Goal: Register for event/course

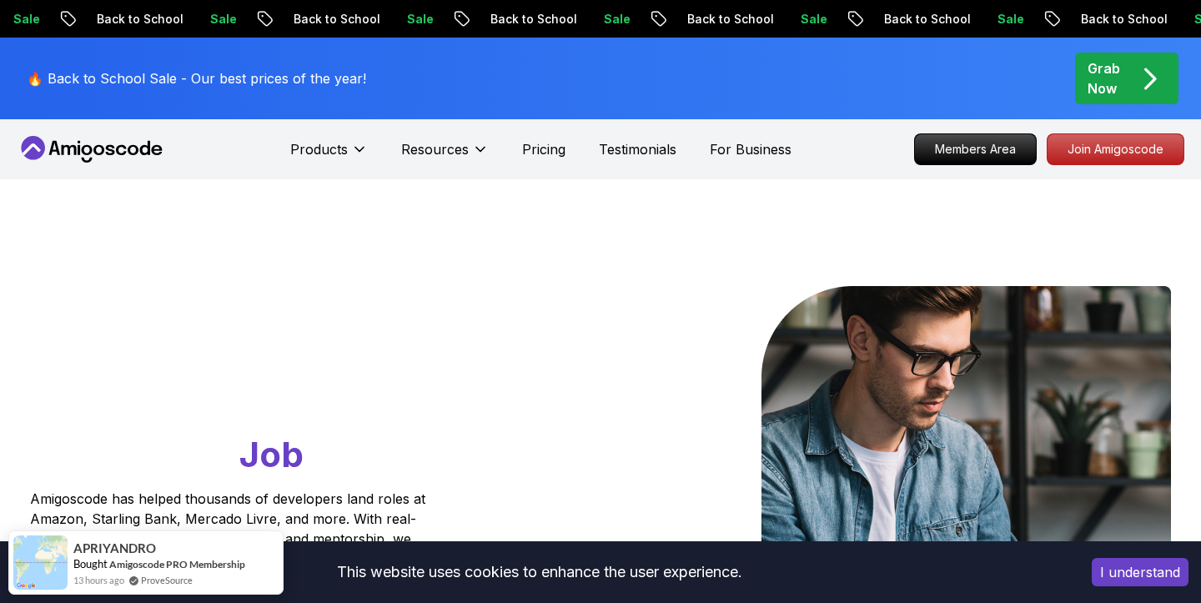
click at [600, 422] on button "I understand" at bounding box center [1140, 572] width 97 height 28
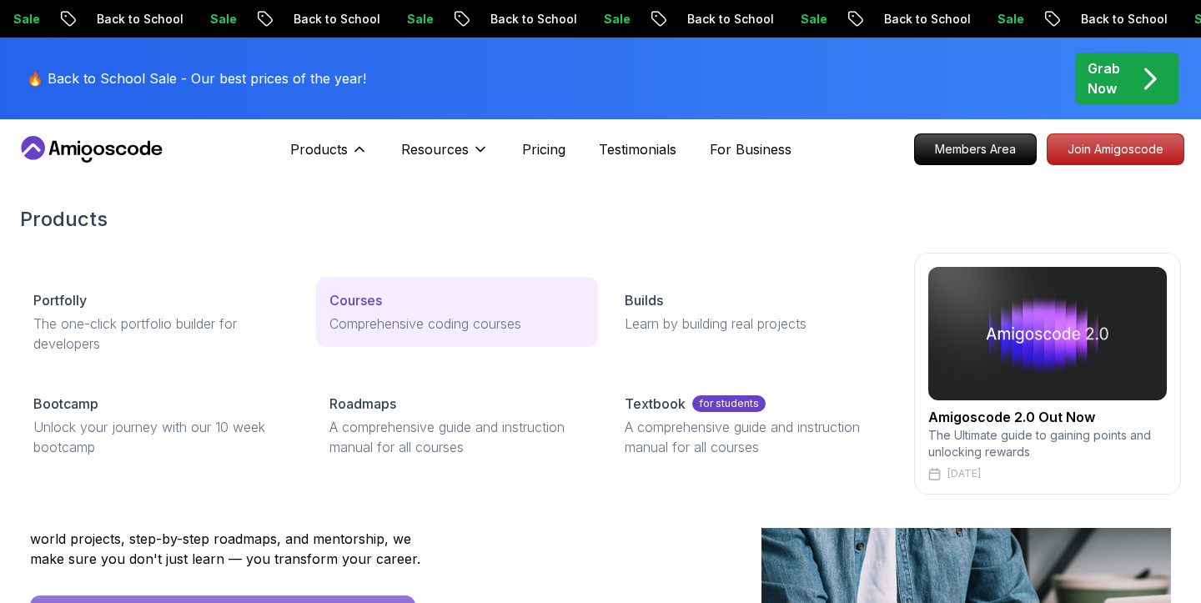
click at [395, 299] on div "Courses" at bounding box center [457, 300] width 256 height 20
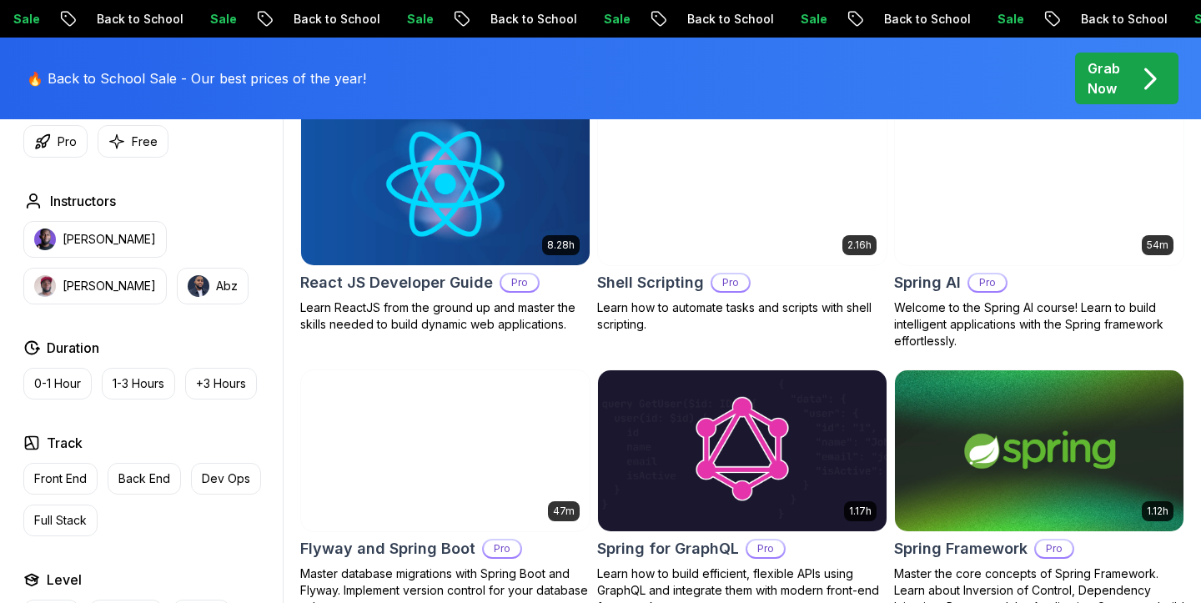
scroll to position [4001, 0]
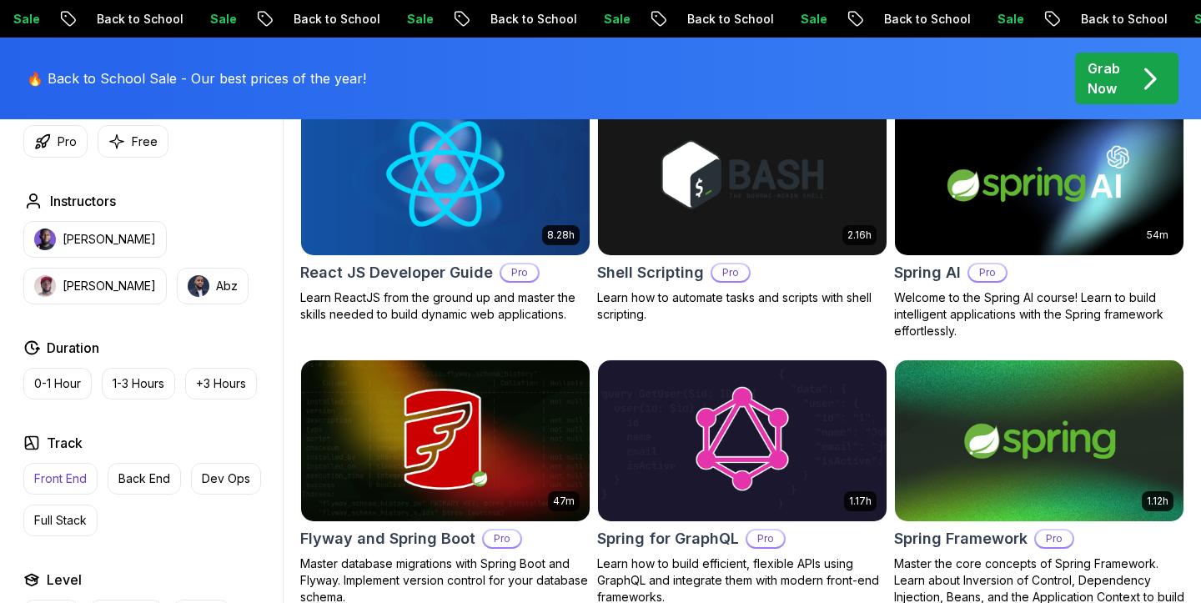
click at [61, 422] on p "Front End" at bounding box center [60, 478] width 53 height 17
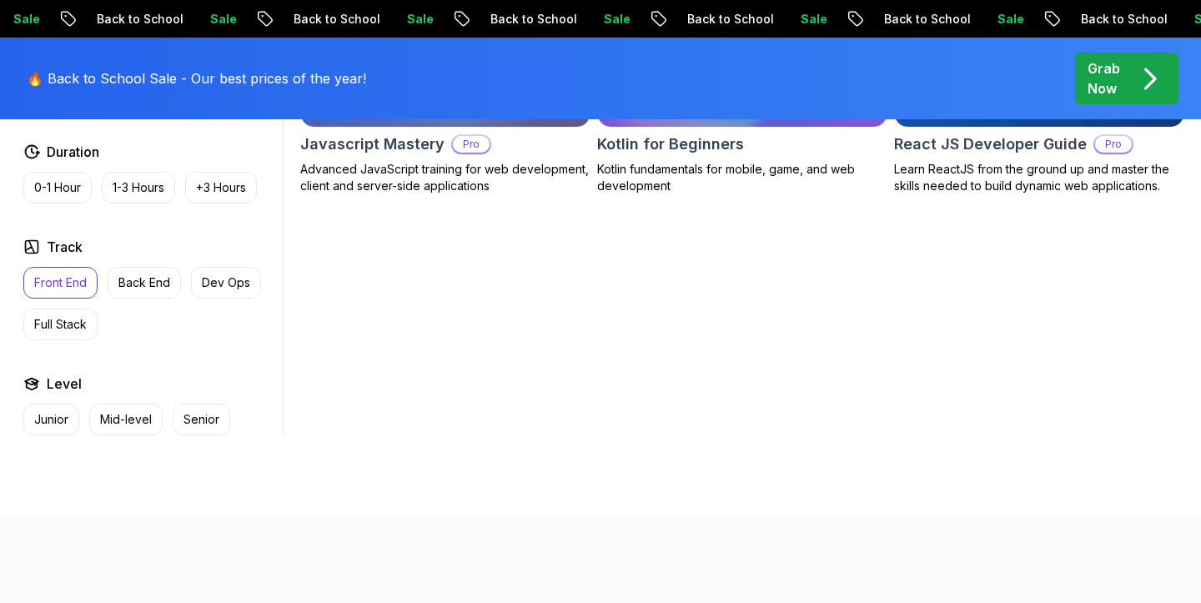
scroll to position [931, 0]
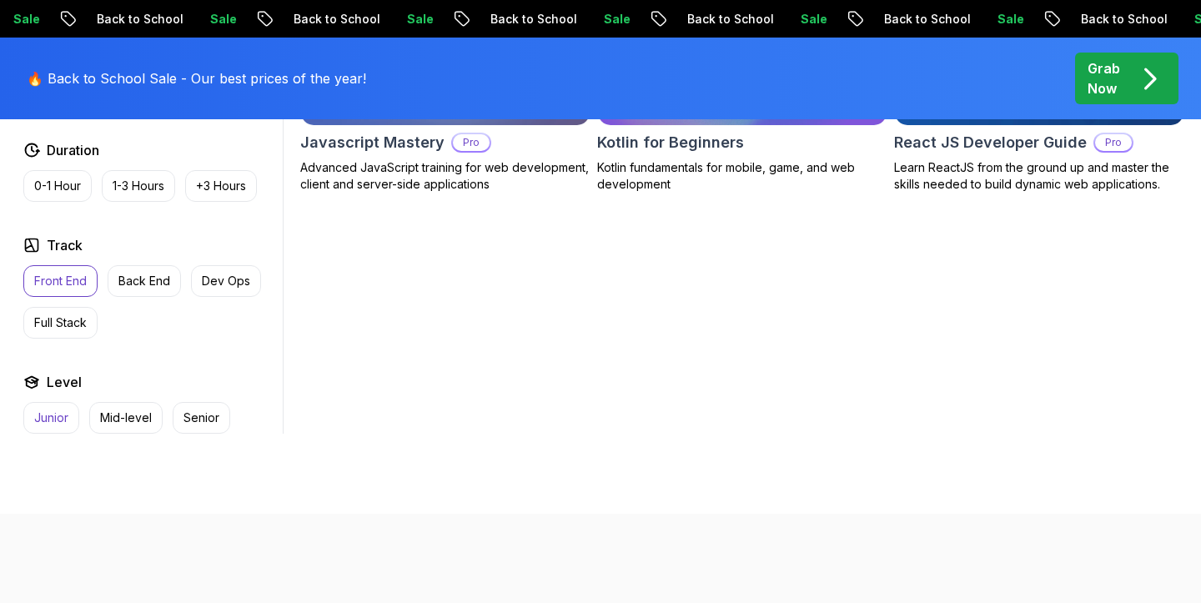
click at [51, 416] on p "Junior" at bounding box center [51, 417] width 34 height 17
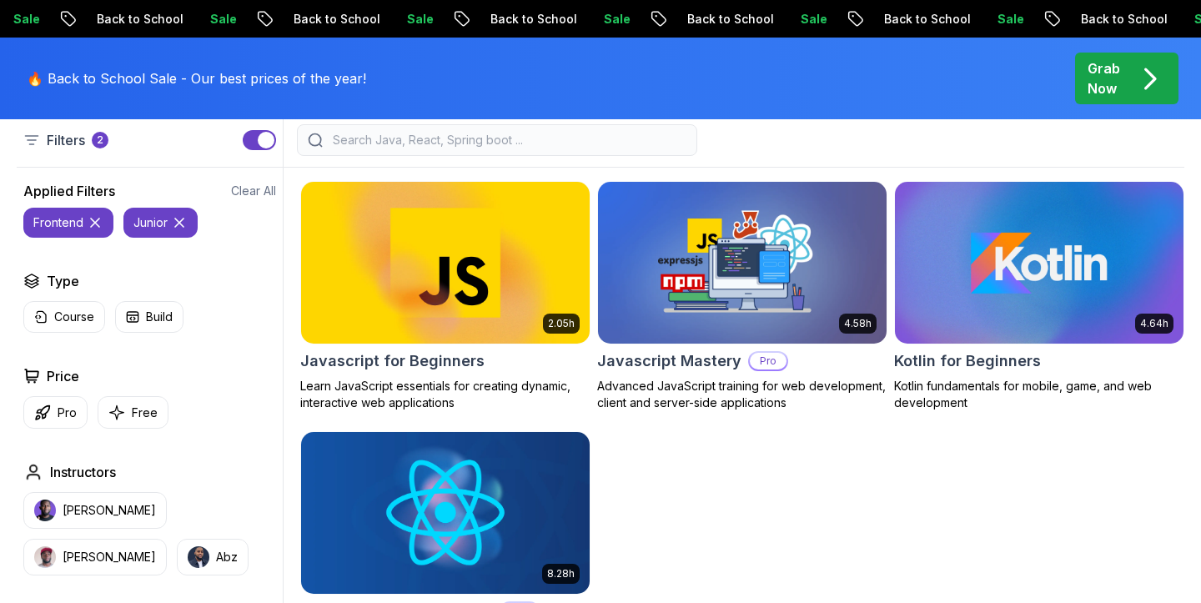
scroll to position [465, 0]
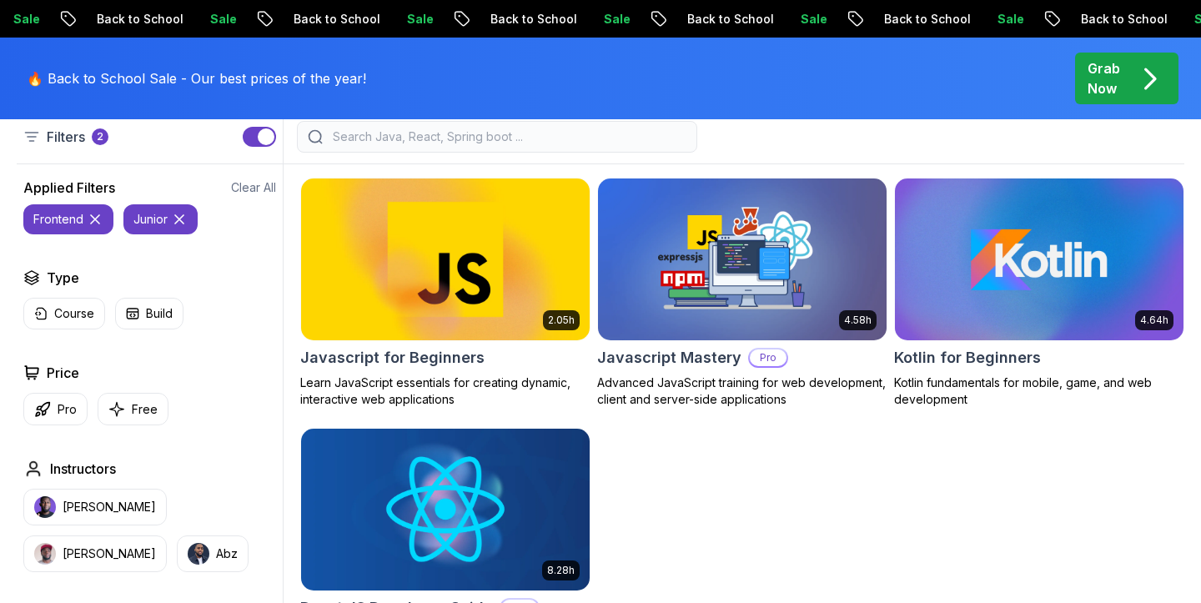
click at [460, 268] on img at bounding box center [445, 258] width 303 height 169
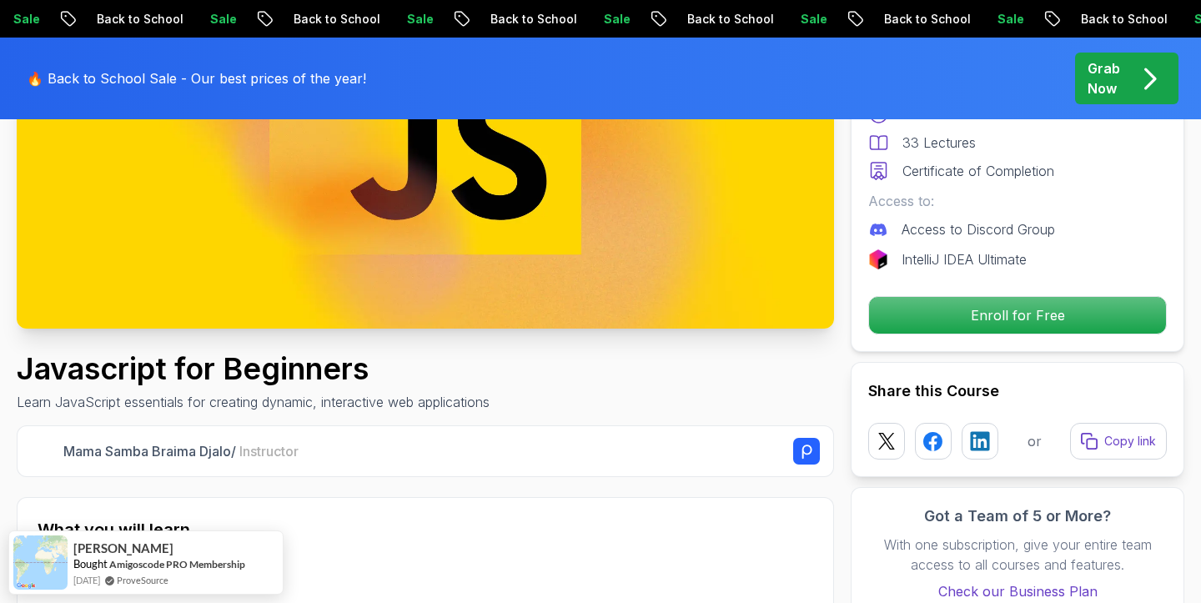
scroll to position [349, 0]
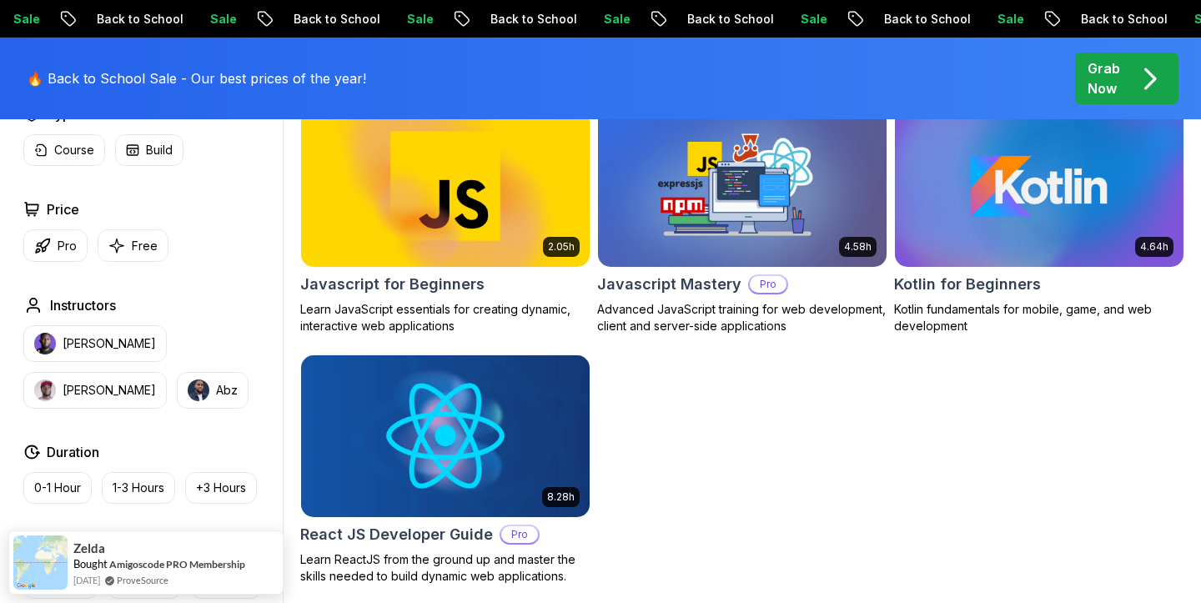
scroll to position [505, 0]
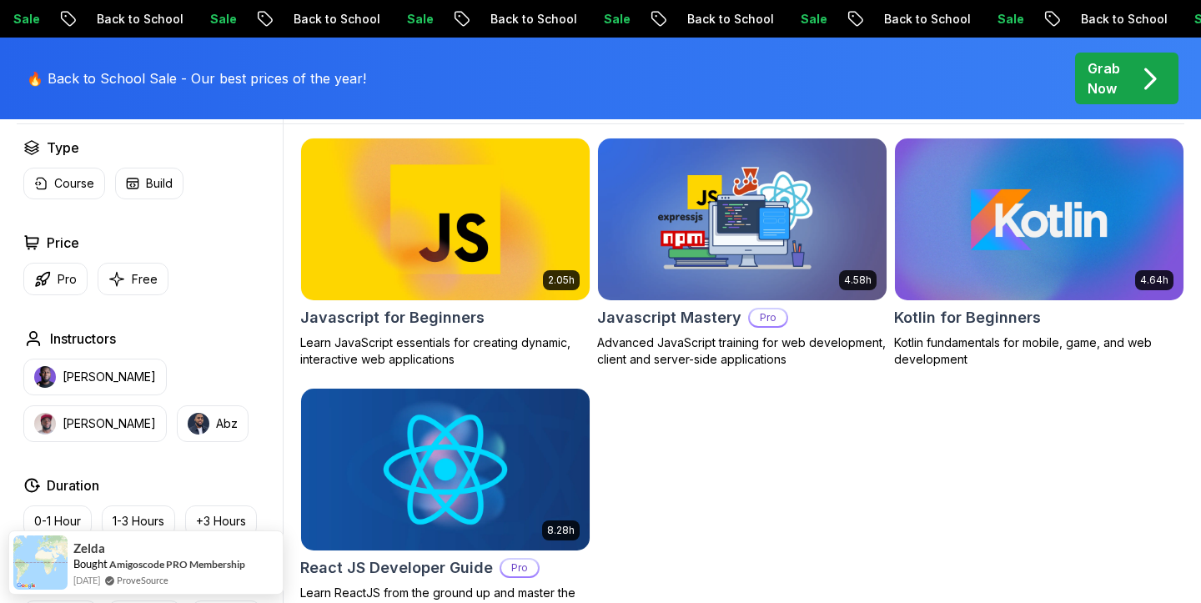
click at [434, 430] on img at bounding box center [445, 468] width 303 height 169
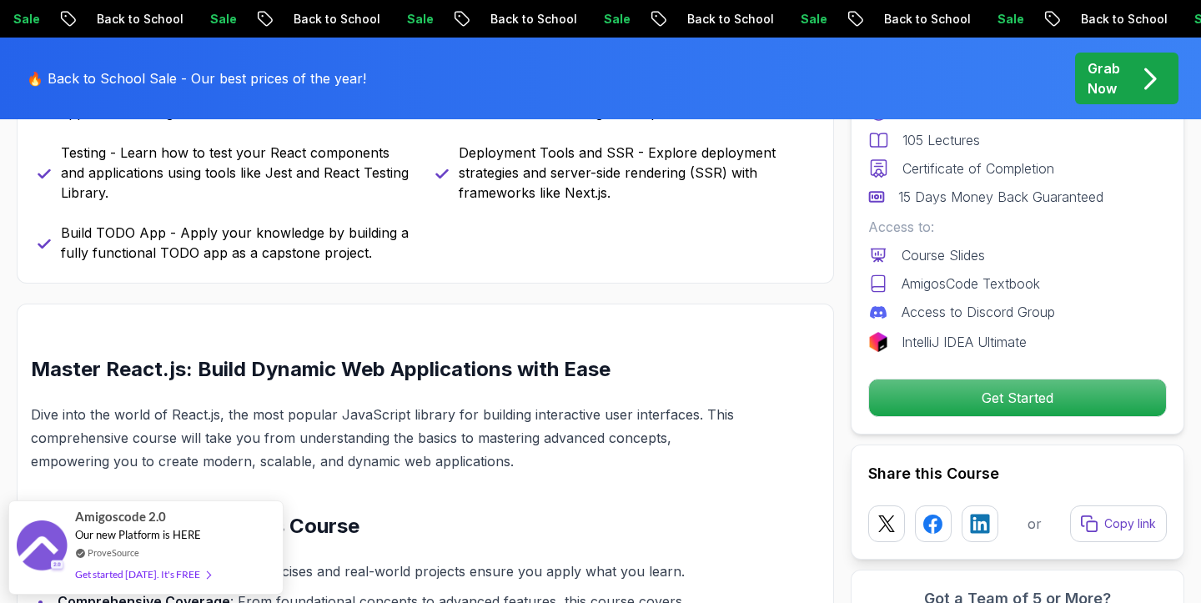
scroll to position [1228, 0]
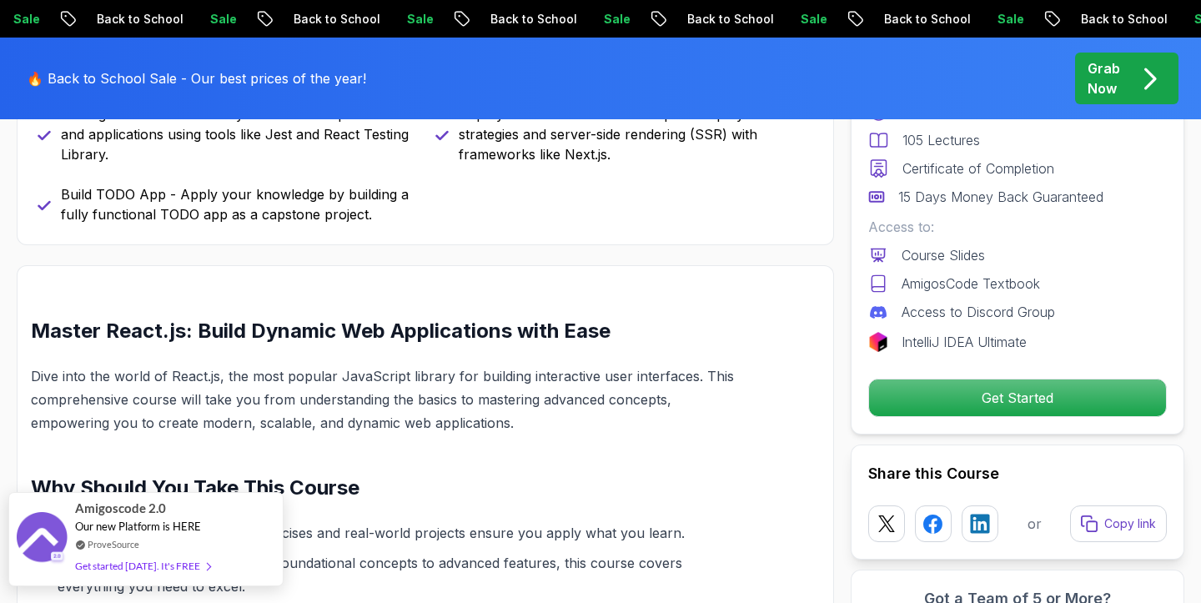
click at [131, 543] on link "ProveSource" at bounding box center [114, 544] width 52 height 14
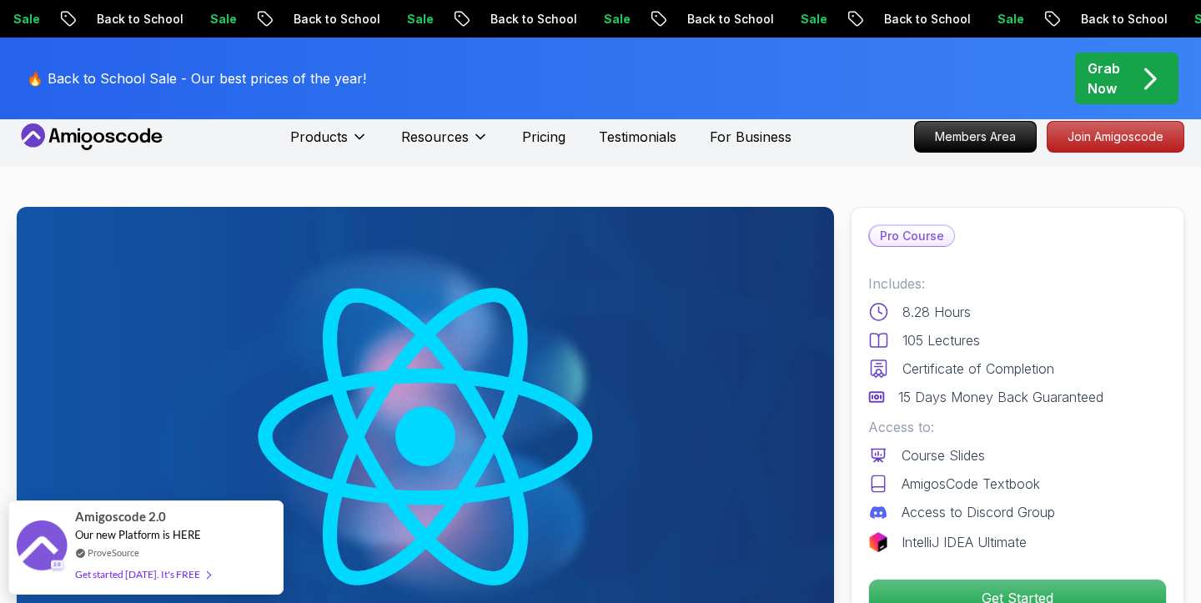
scroll to position [0, 0]
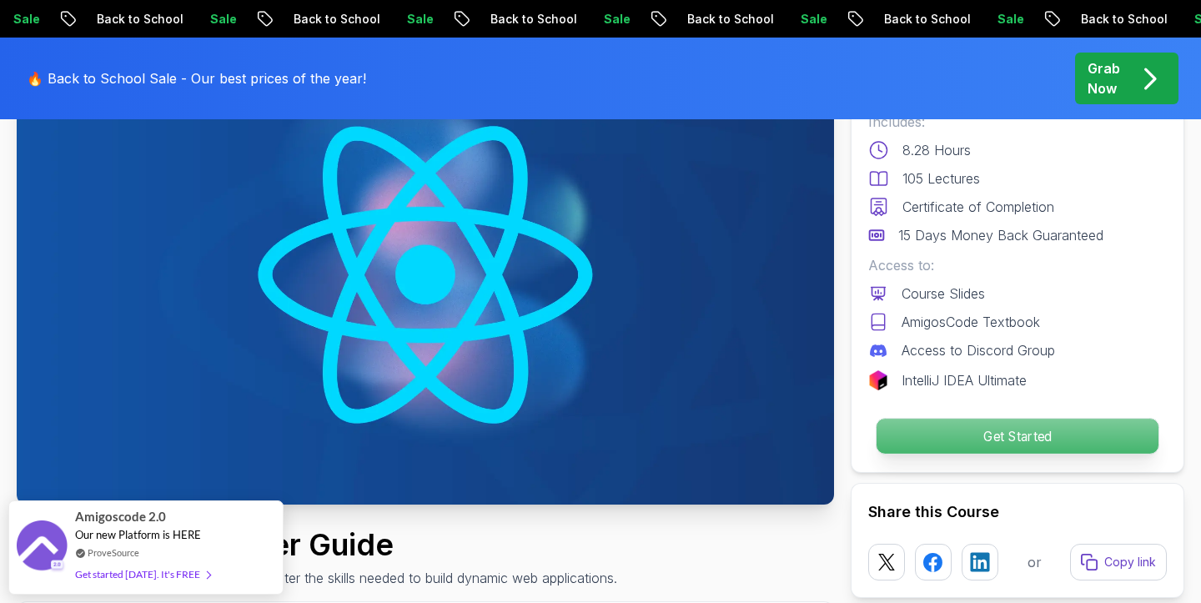
click at [989, 432] on p "Get Started" at bounding box center [1018, 436] width 282 height 35
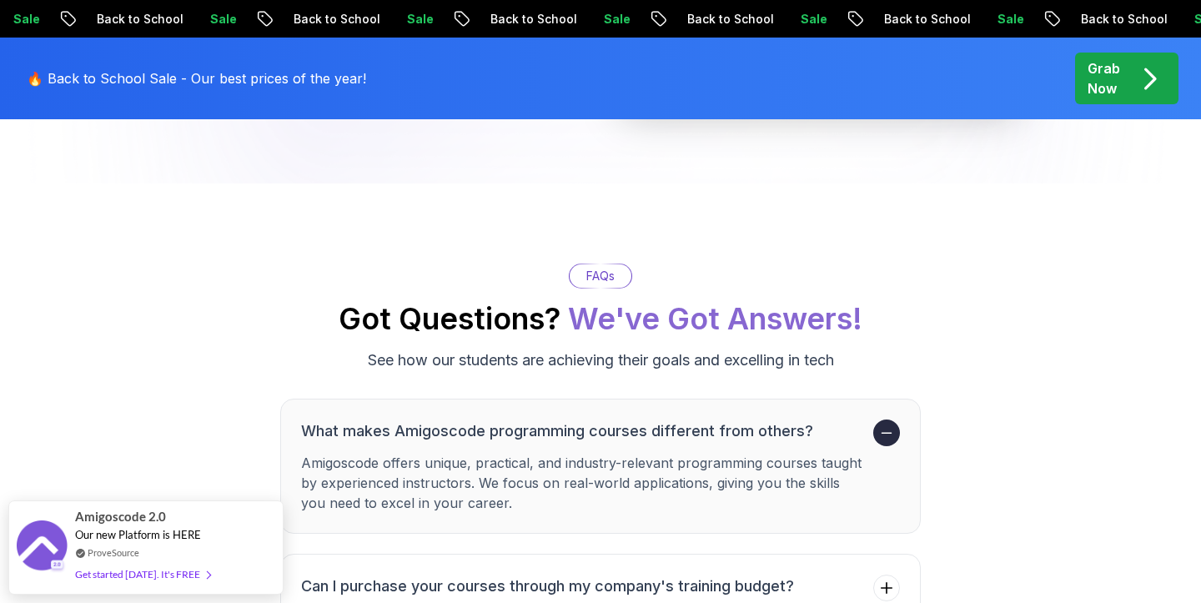
scroll to position [4790, 0]
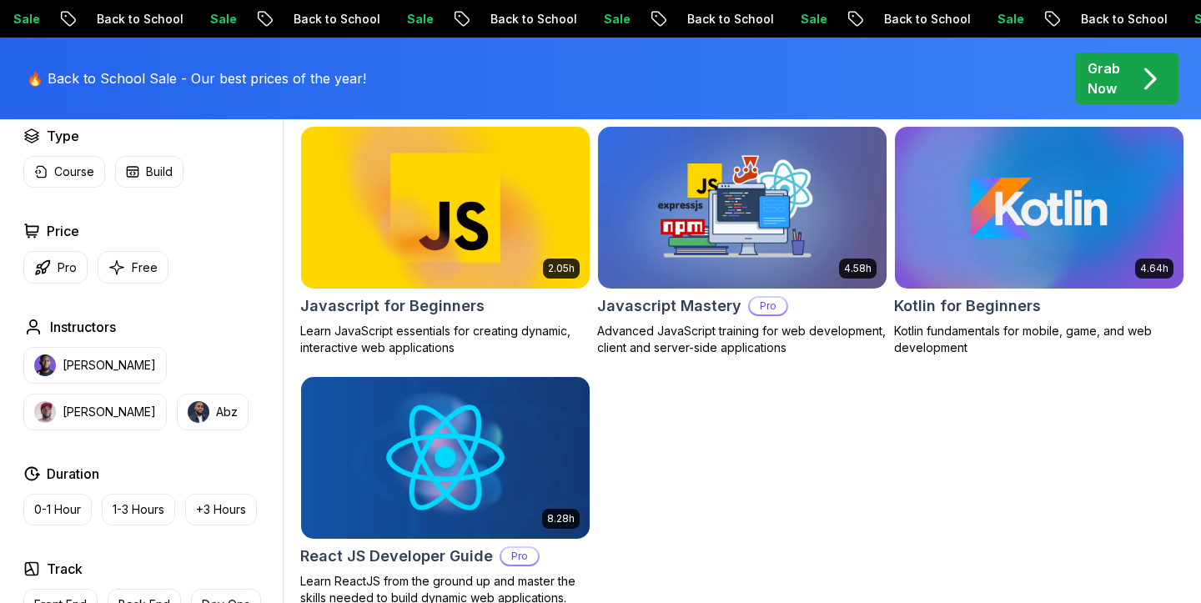
scroll to position [532, 0]
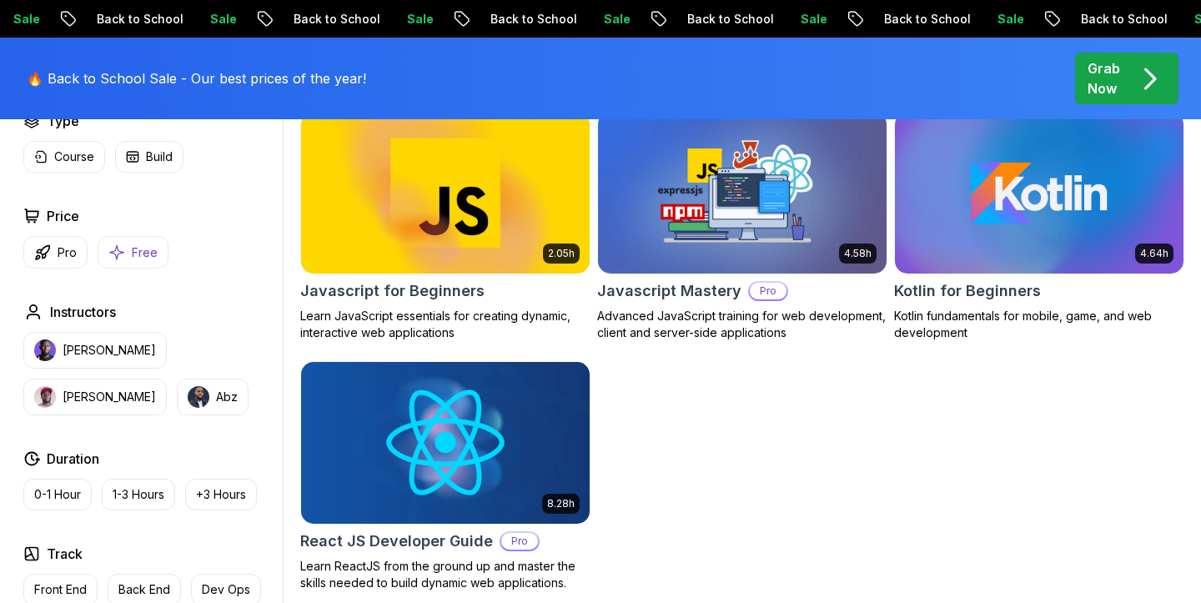
click at [143, 260] on button "Free" at bounding box center [133, 252] width 71 height 33
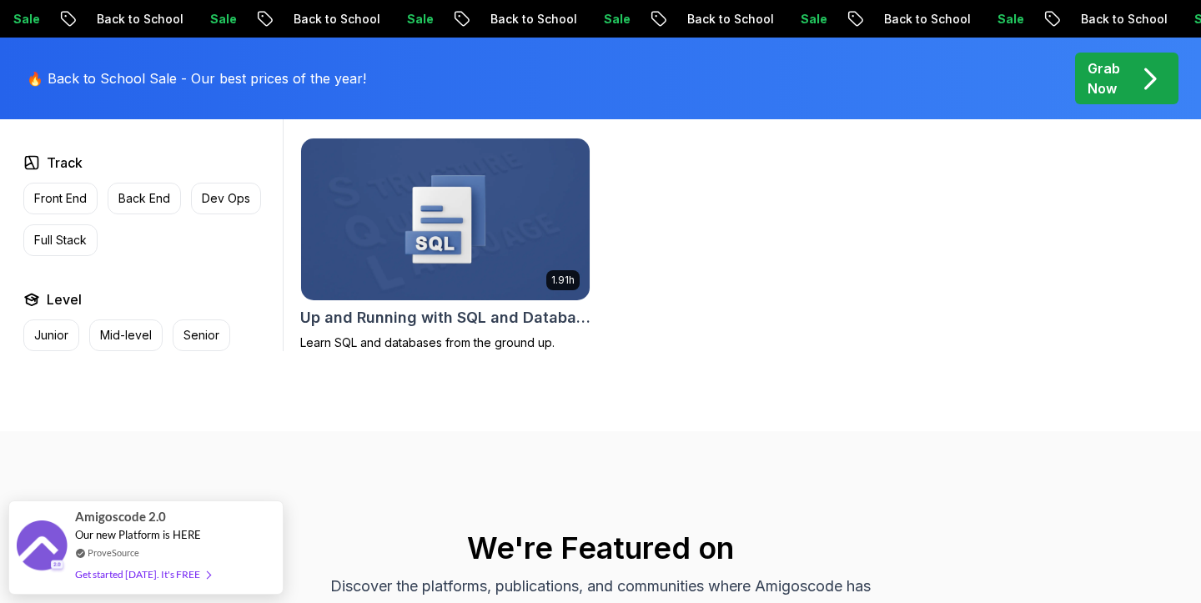
scroll to position [1258, 0]
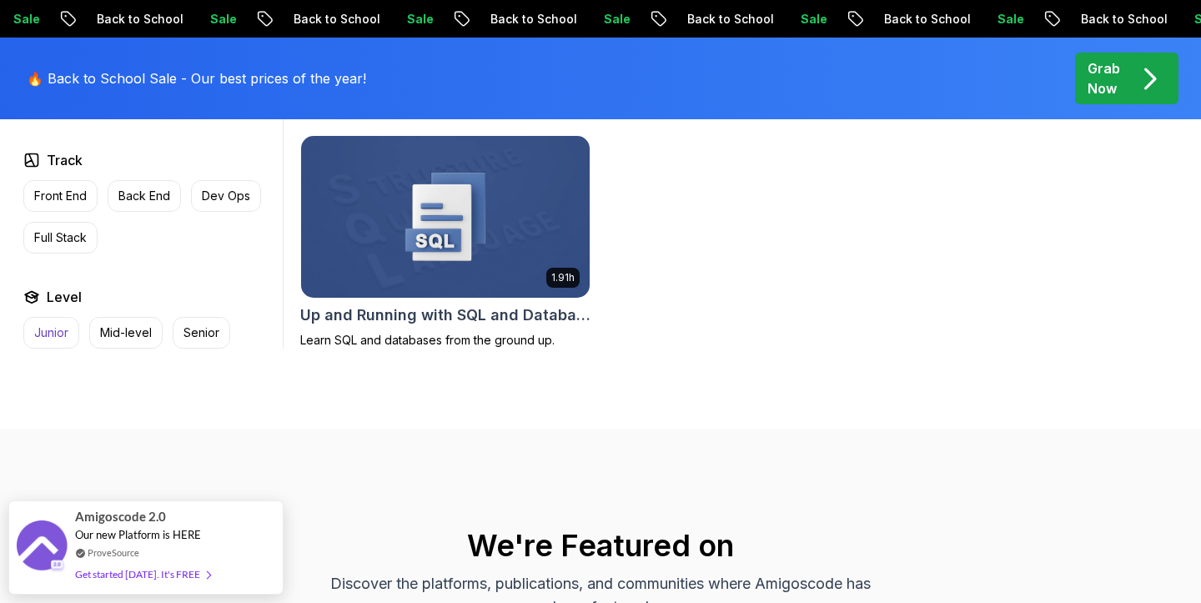
click at [65, 332] on p "Junior" at bounding box center [51, 332] width 34 height 17
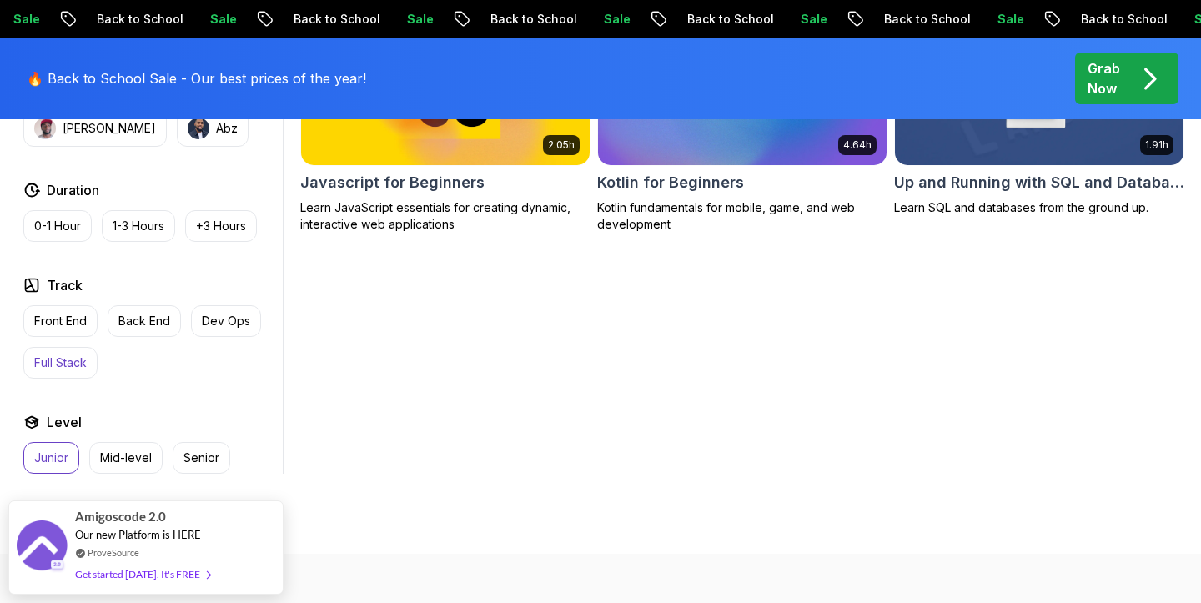
scroll to position [890, 0]
click at [68, 330] on button "Front End" at bounding box center [60, 322] width 74 height 32
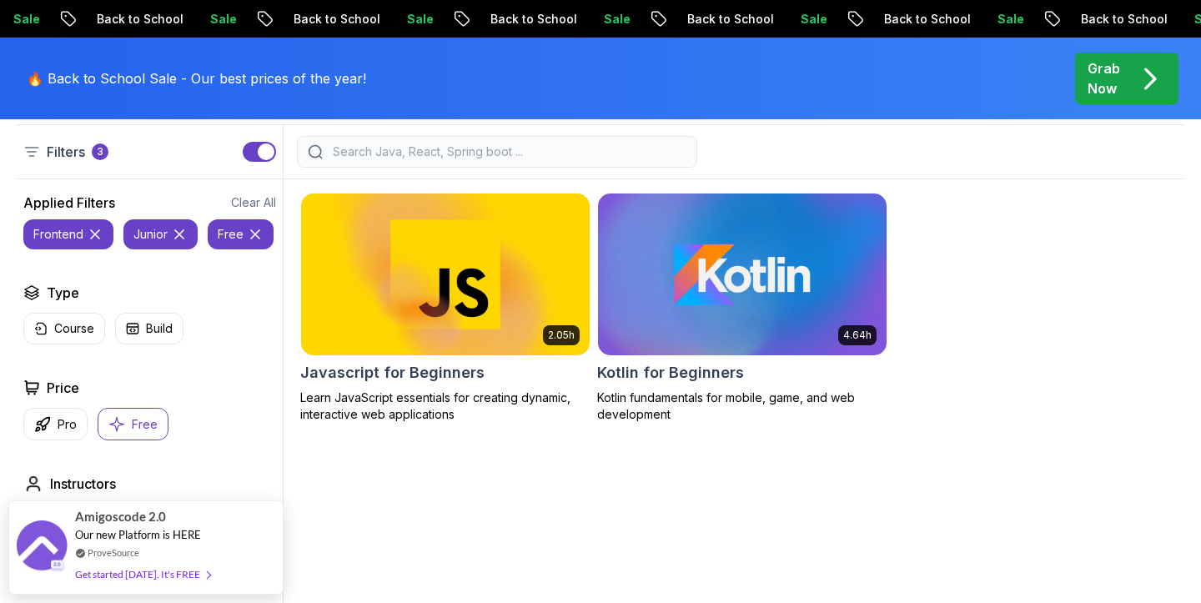
scroll to position [452, 0]
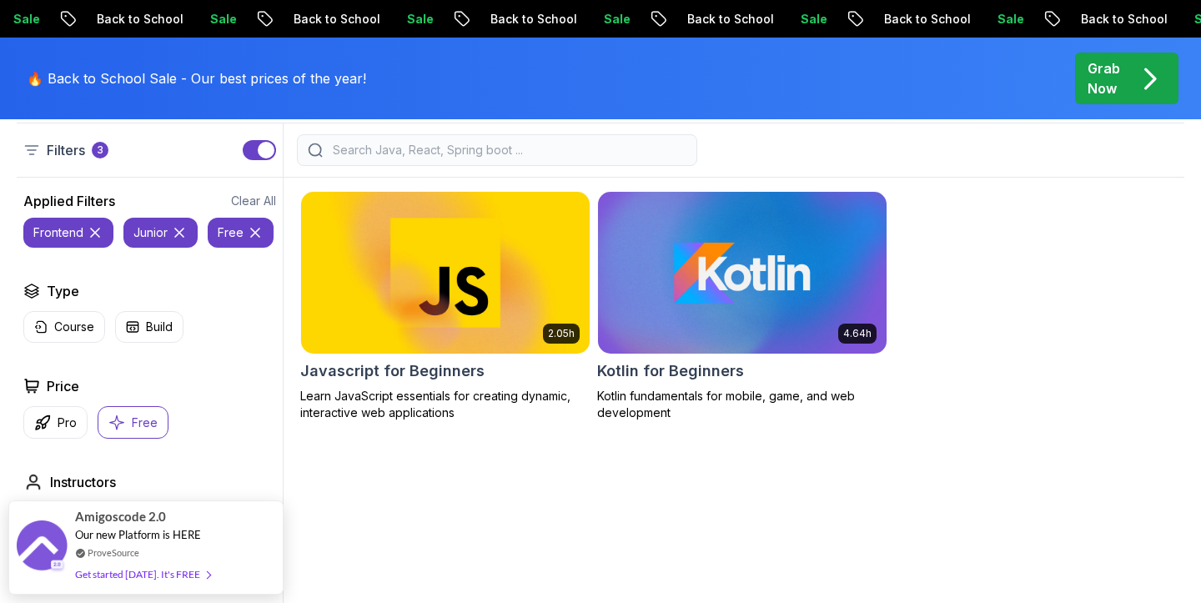
click at [95, 232] on icon at bounding box center [95, 233] width 8 height 8
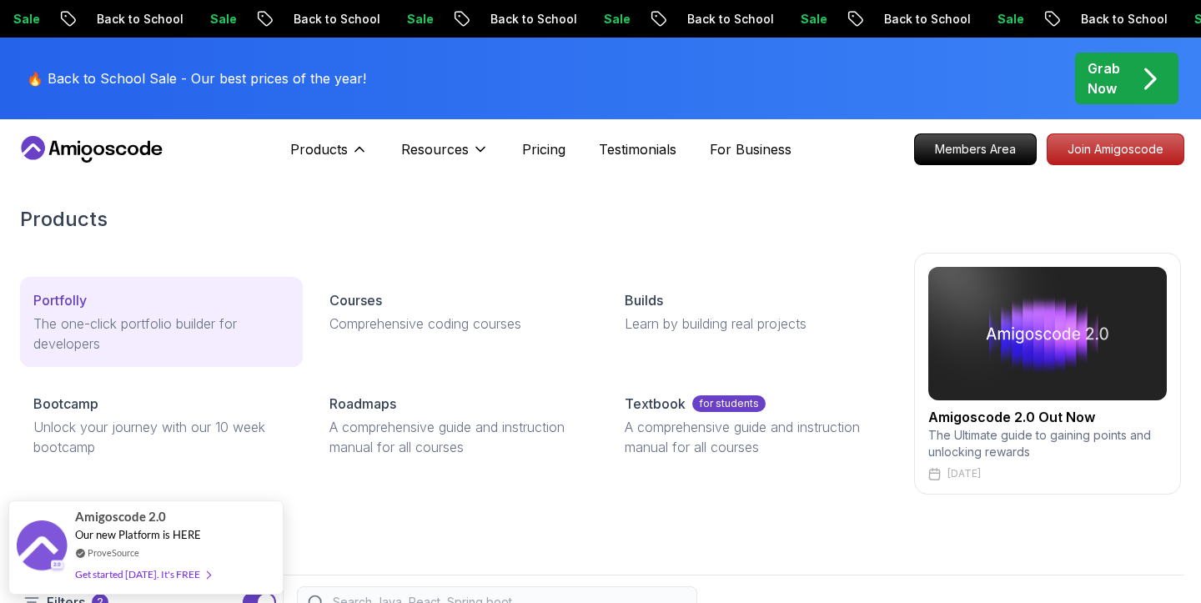
click at [188, 325] on p "The one-click portfolio builder for developers" at bounding box center [161, 334] width 256 height 40
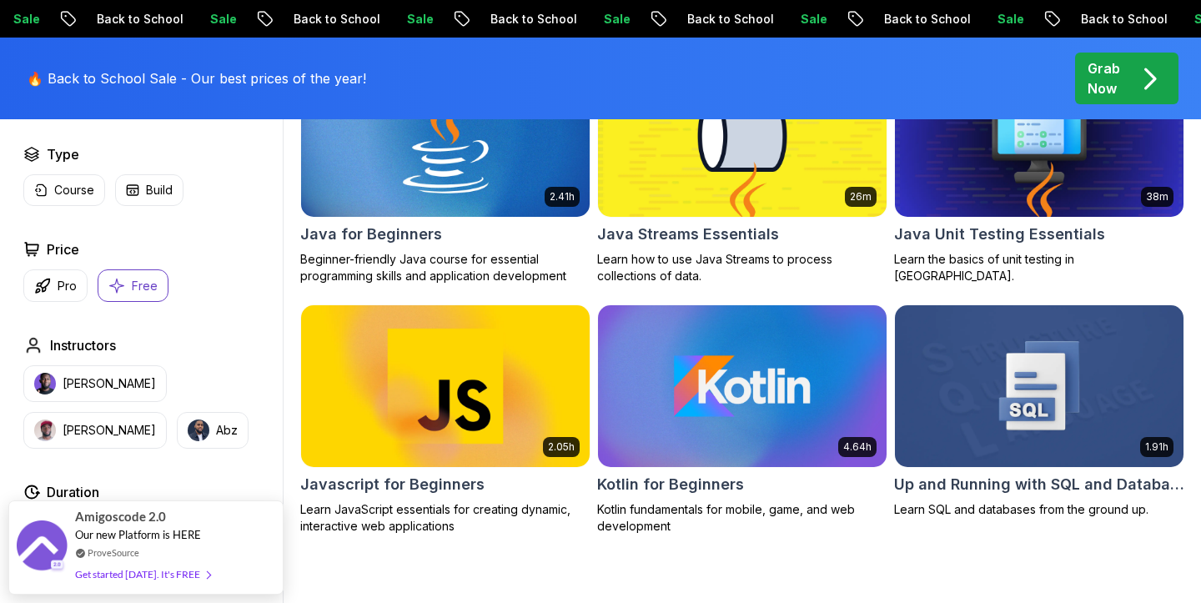
scroll to position [588, 0]
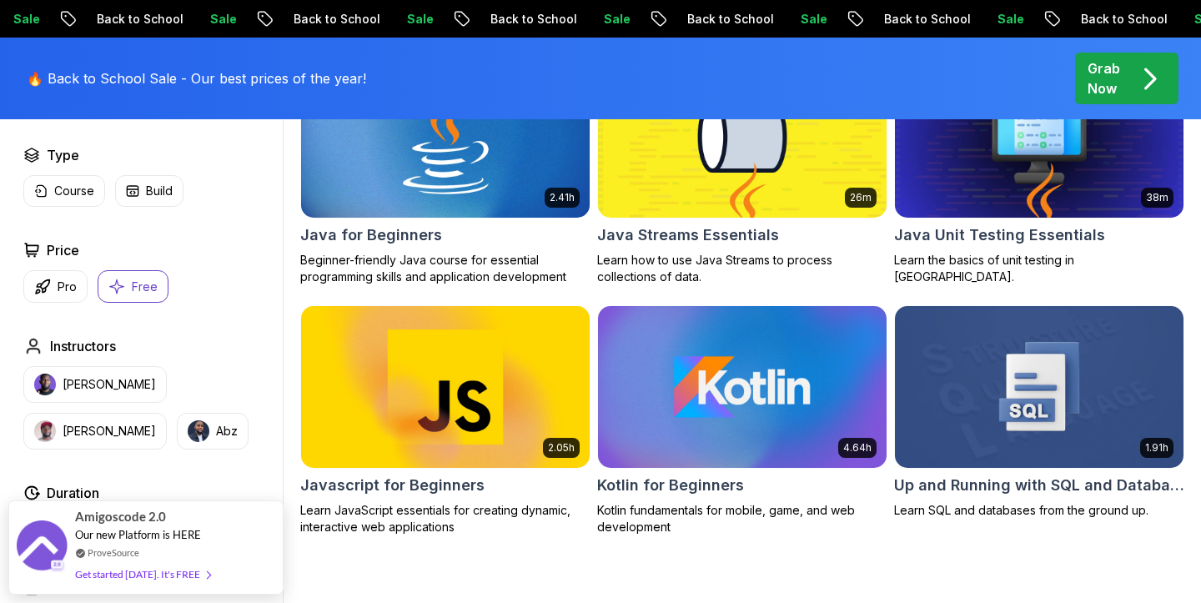
click at [424, 396] on img at bounding box center [445, 386] width 303 height 169
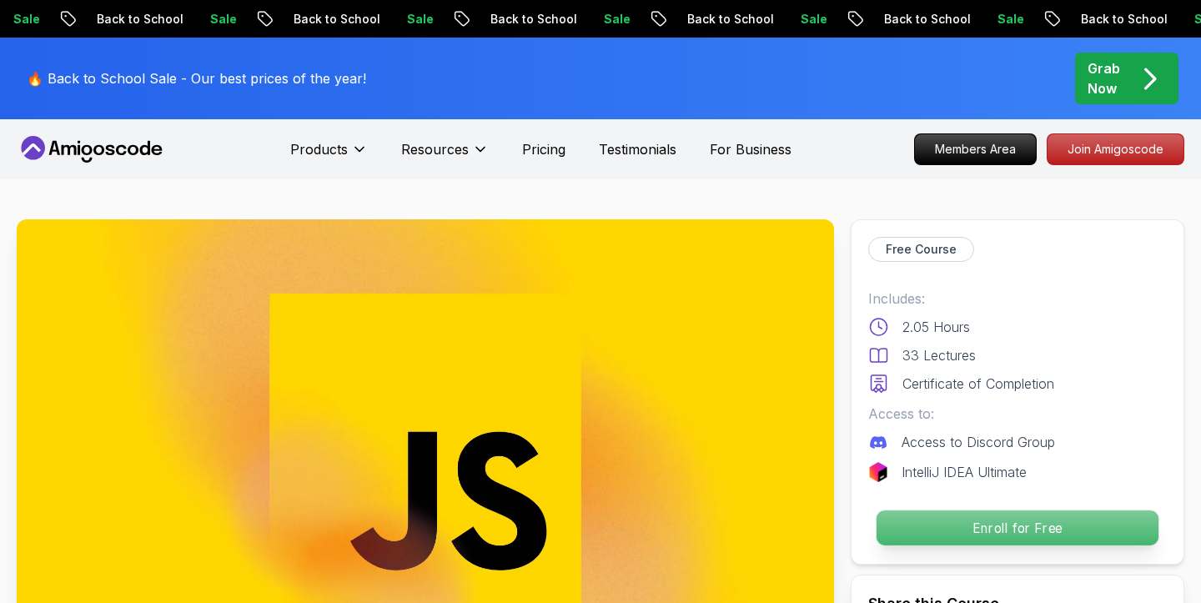
click at [1011, 520] on p "Enroll for Free" at bounding box center [1018, 527] width 282 height 35
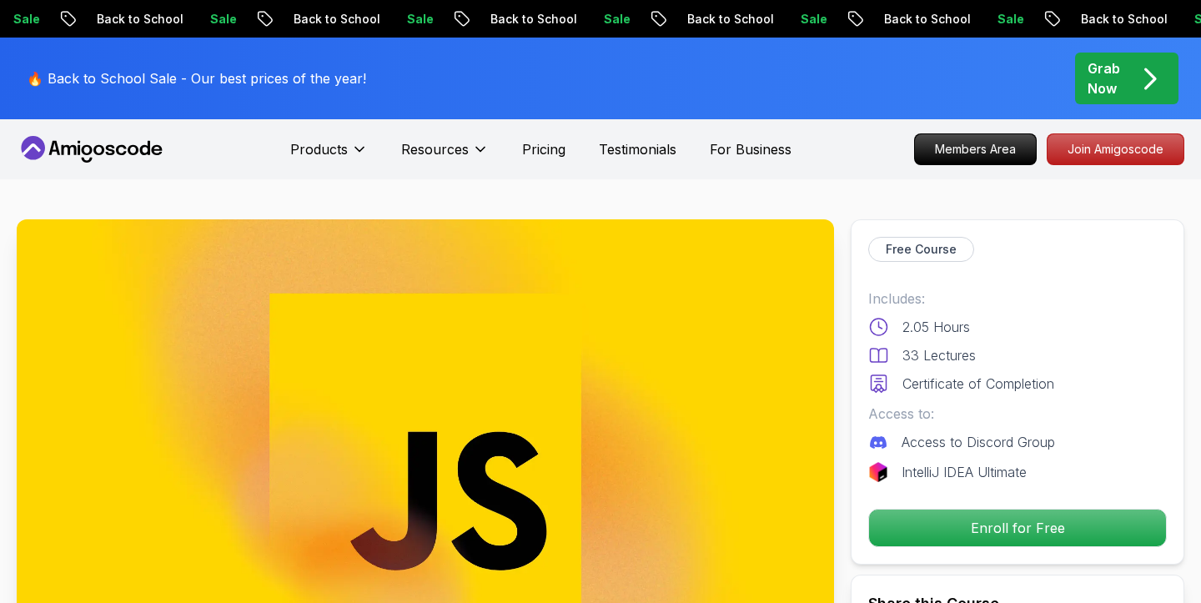
click at [86, 143] on icon at bounding box center [92, 149] width 150 height 27
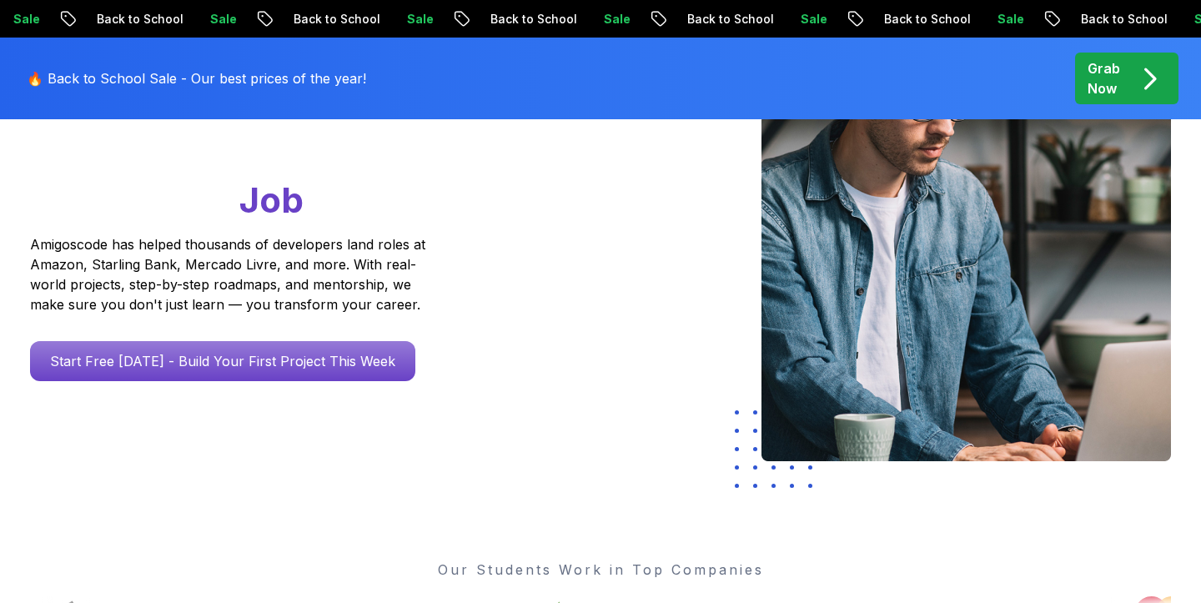
scroll to position [249, 0]
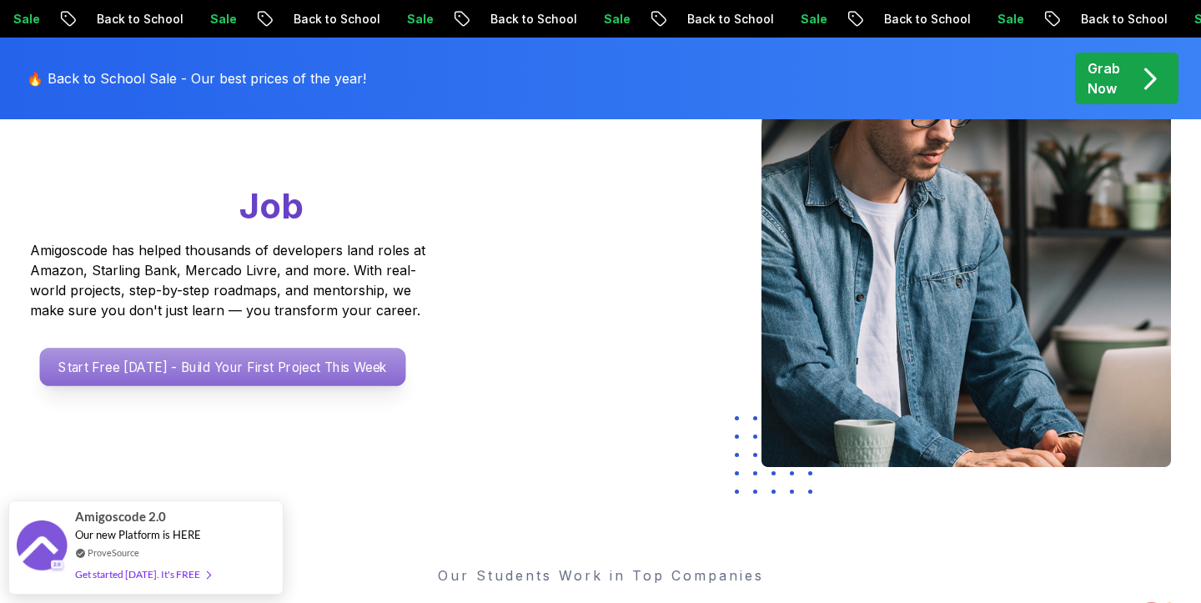
click at [234, 368] on p "Start Free [DATE] - Build Your First Project This Week" at bounding box center [223, 367] width 366 height 38
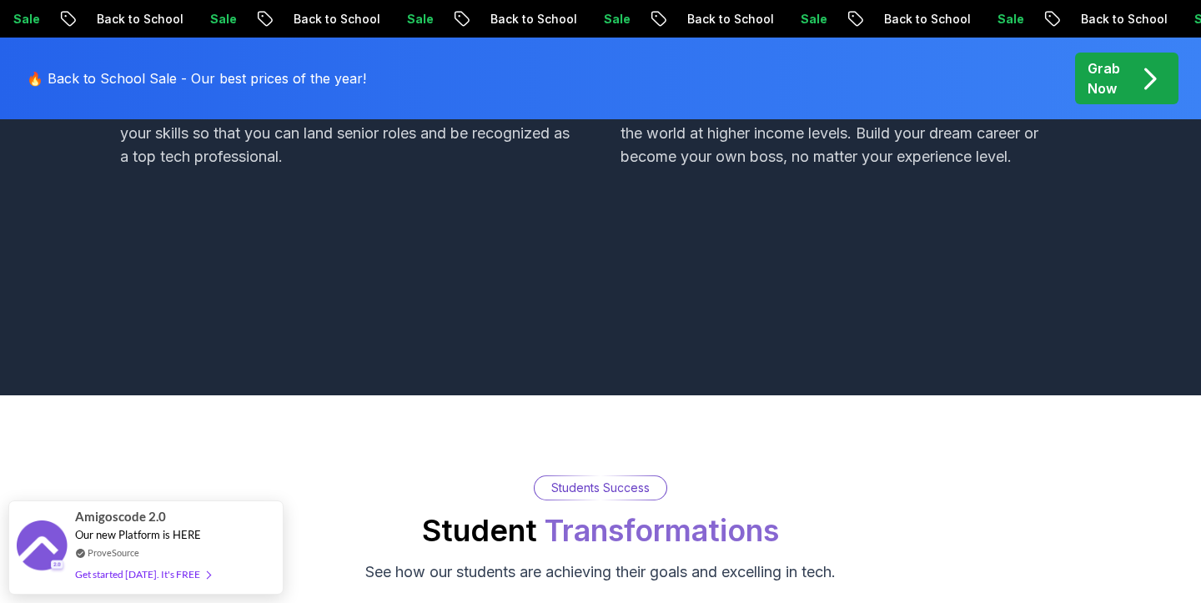
scroll to position [1585, 0]
